Goal: Navigation & Orientation: Find specific page/section

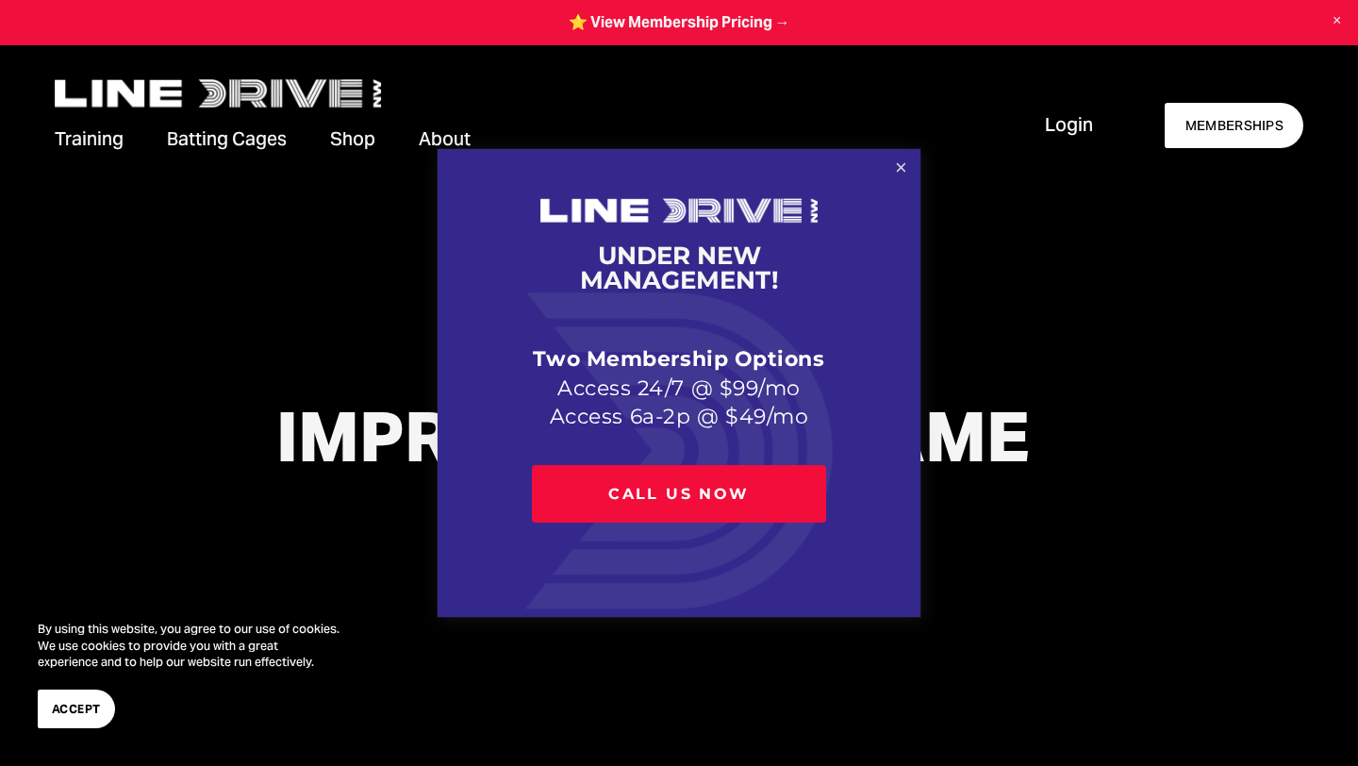
click at [901, 168] on link "Close" at bounding box center [901, 168] width 33 height 33
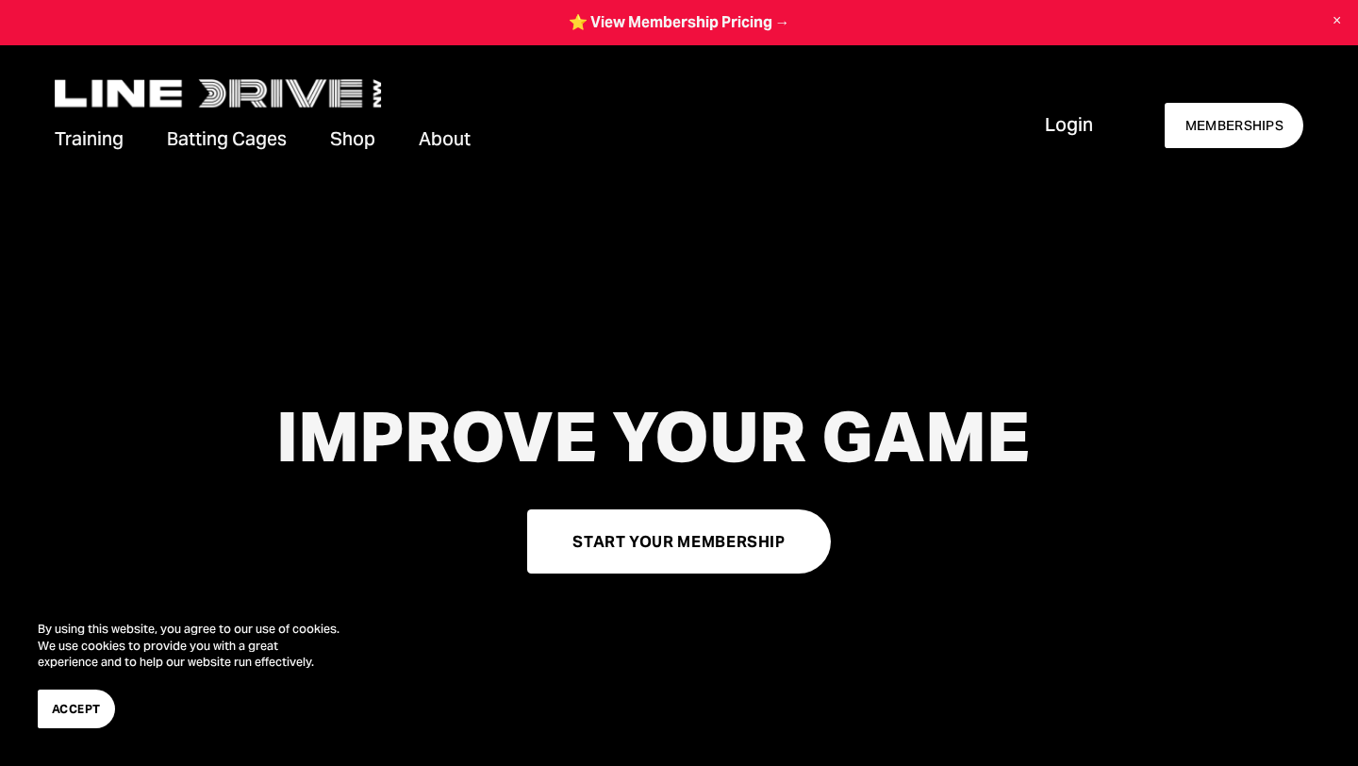
click at [448, 137] on span "About" at bounding box center [445, 138] width 52 height 25
click at [0, 0] on span "Our Facilities" at bounding box center [0, 0] width 0 height 0
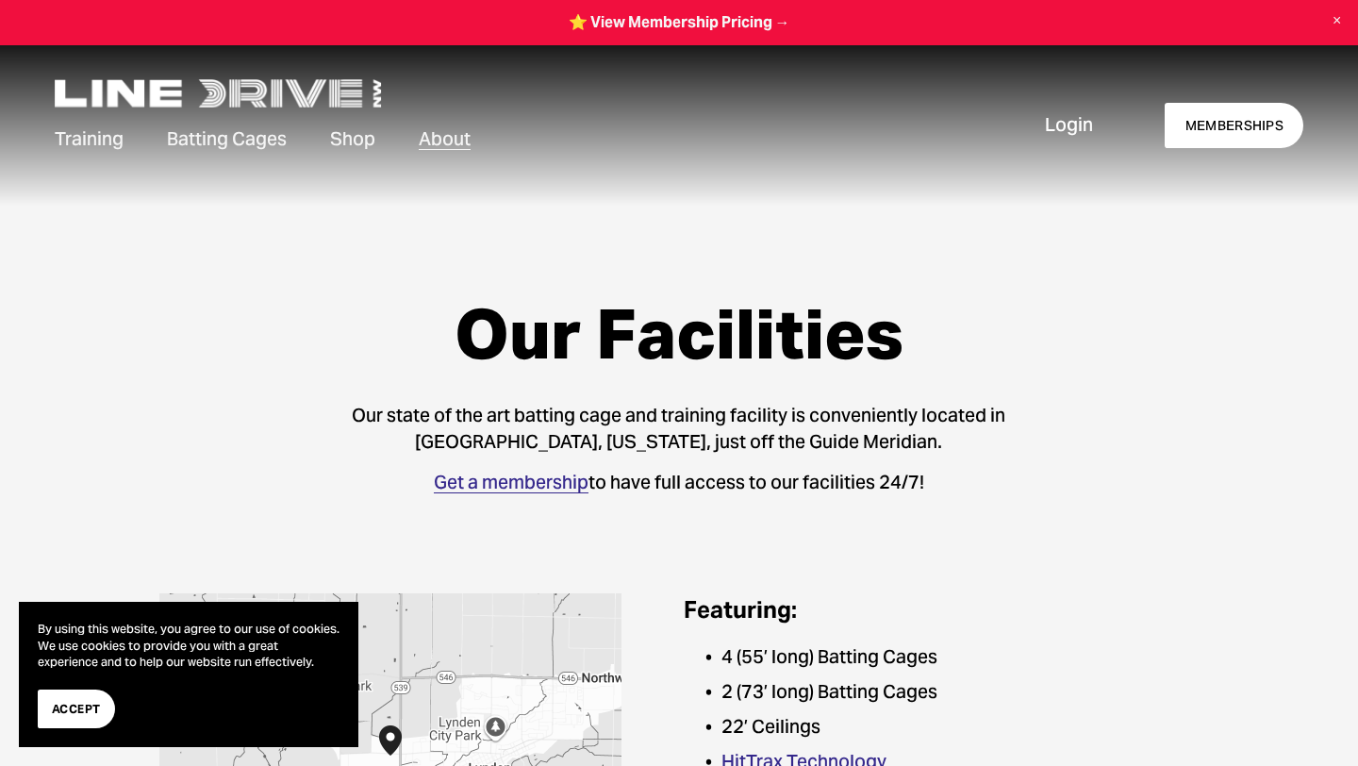
click at [64, 706] on span "Accept" at bounding box center [76, 709] width 49 height 18
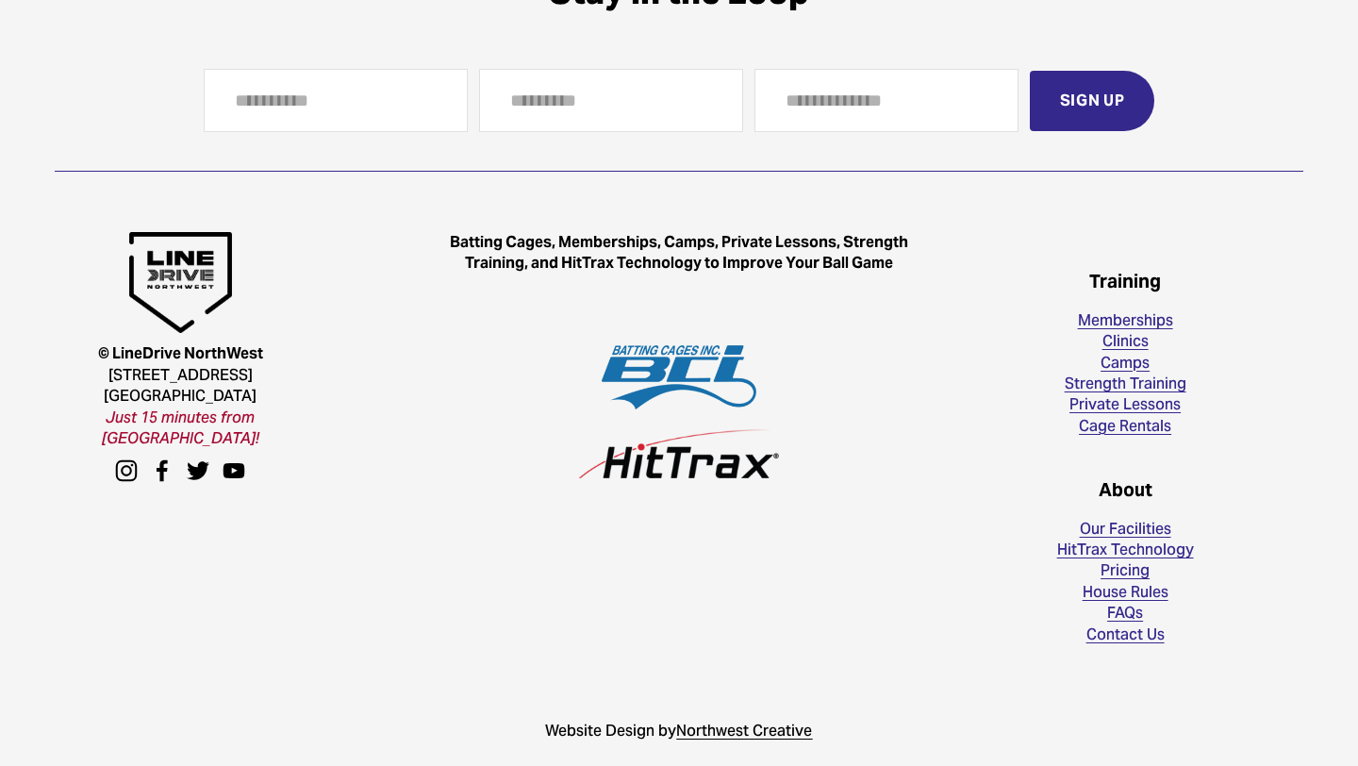
scroll to position [1872, 0]
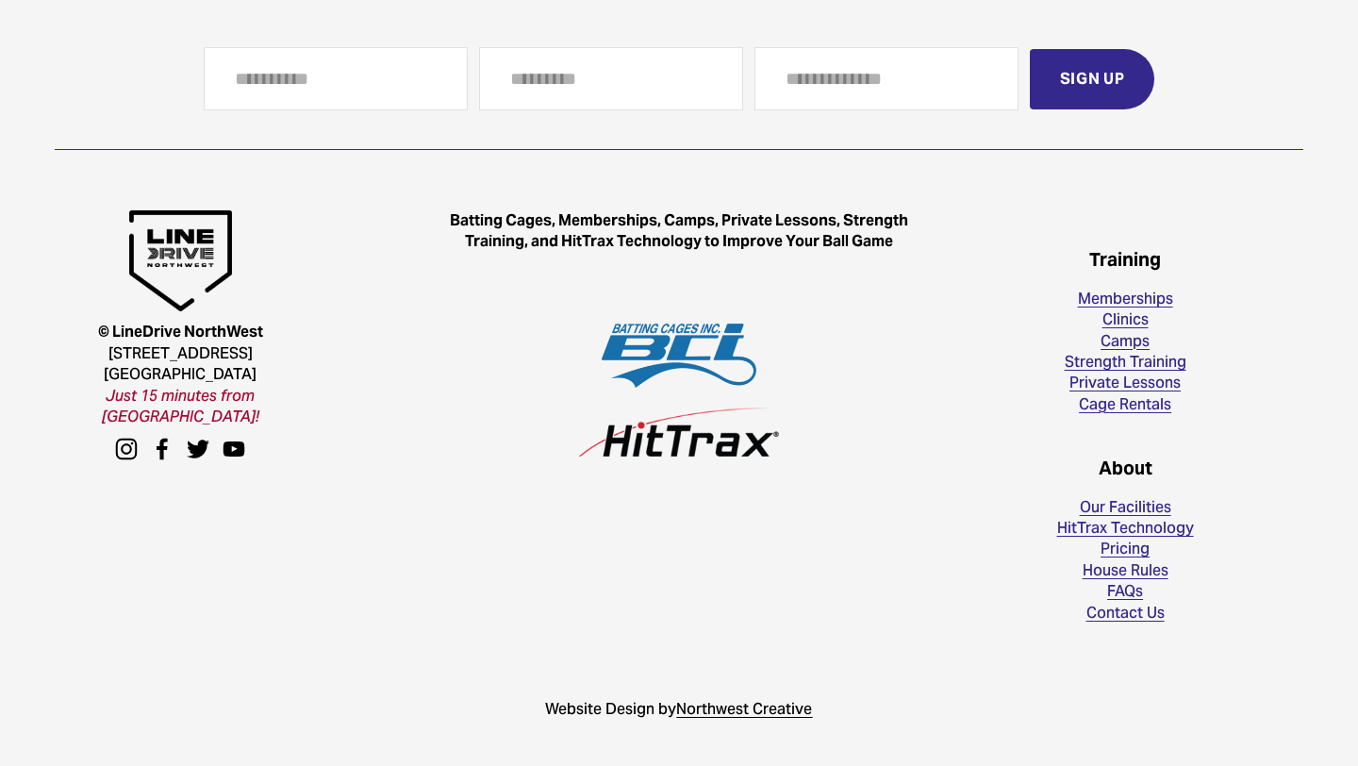
click at [718, 704] on span "Northwest Creative" at bounding box center [744, 709] width 136 height 20
